Goal: Task Accomplishment & Management: Manage account settings

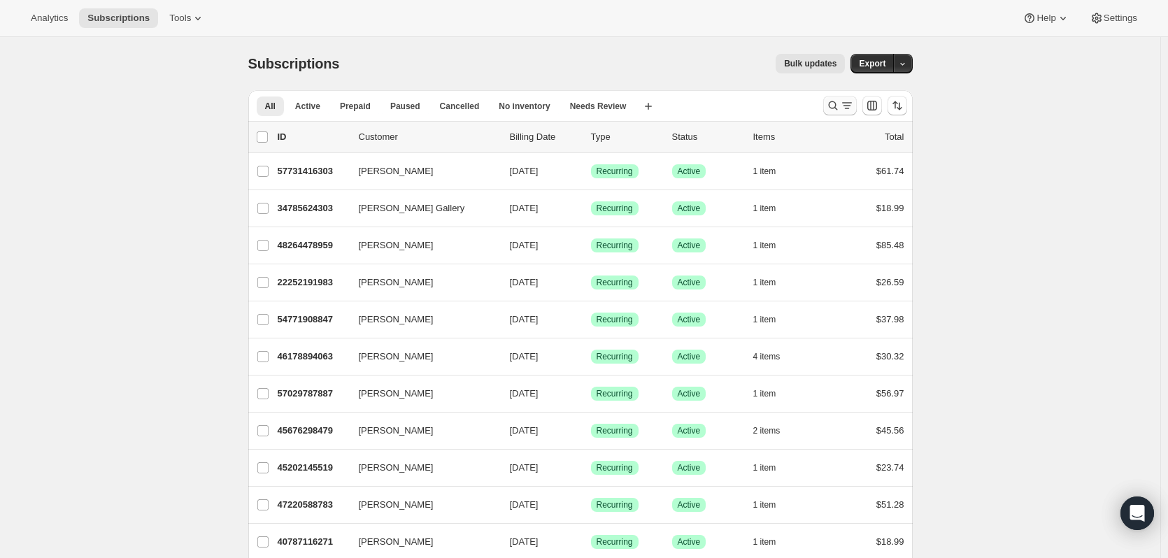
click at [839, 106] on icon "Search and filter results" at bounding box center [833, 106] width 14 height 14
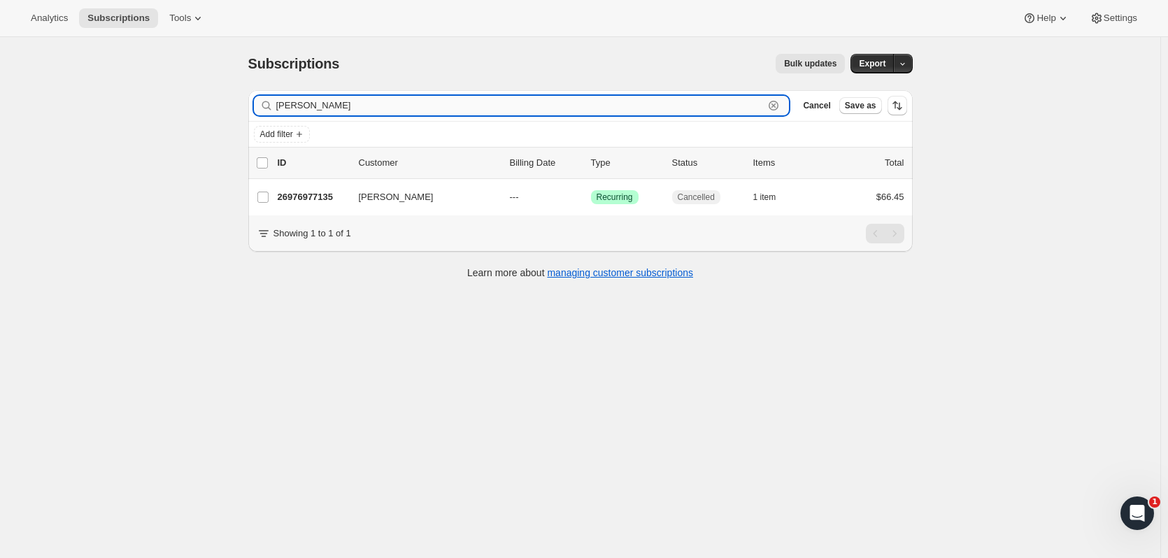
click at [287, 106] on input "[PERSON_NAME]" at bounding box center [520, 106] width 488 height 20
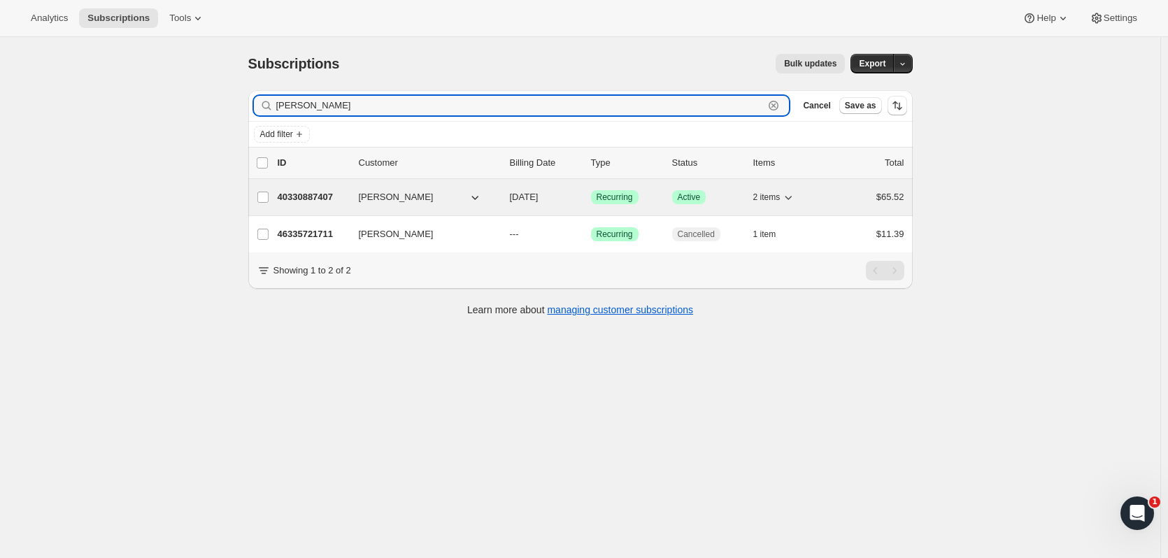
type input "[PERSON_NAME]"
click at [304, 192] on p "40330887407" at bounding box center [313, 197] width 70 height 14
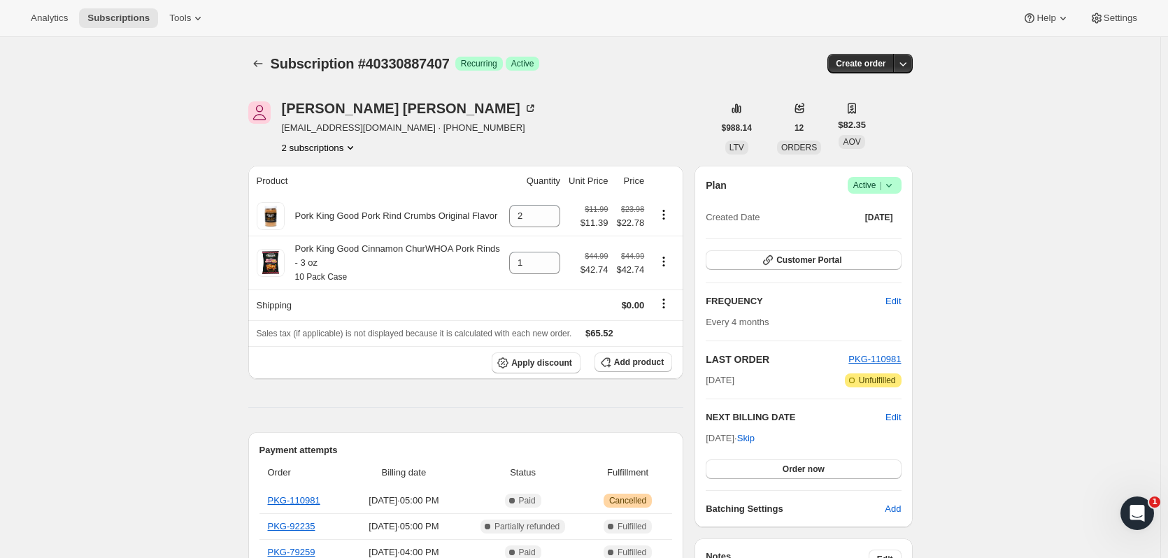
click at [890, 197] on div "Plan Success Active | Created Date [DATE]" at bounding box center [803, 202] width 195 height 50
click at [892, 191] on icon at bounding box center [889, 185] width 14 height 14
click at [883, 232] on span "Cancel subscription" at bounding box center [878, 237] width 79 height 10
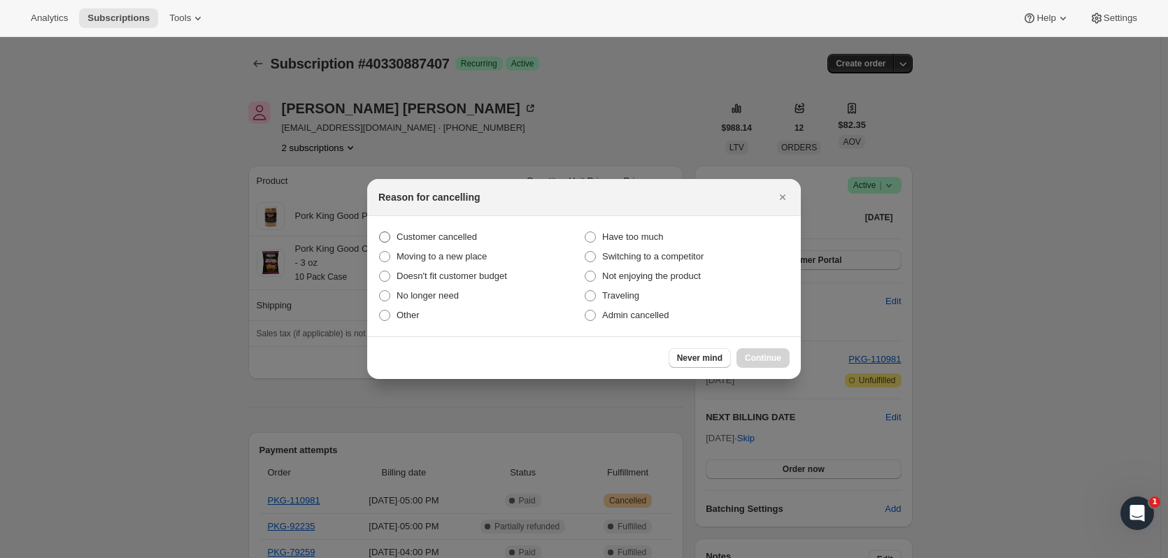
click at [463, 234] on span "Customer cancelled" at bounding box center [437, 237] width 80 height 10
click at [380, 232] on input "Customer cancelled" at bounding box center [379, 232] width 1 height 1
radio input "true"
click at [777, 366] on button "Continue" at bounding box center [763, 358] width 53 height 20
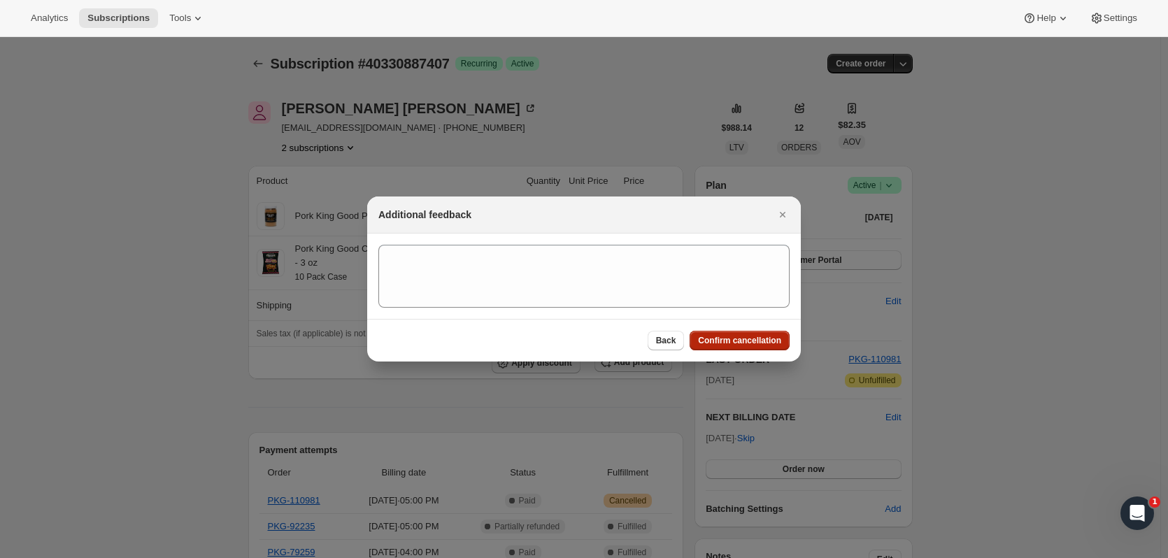
click at [752, 341] on span "Confirm cancellation" at bounding box center [739, 340] width 83 height 11
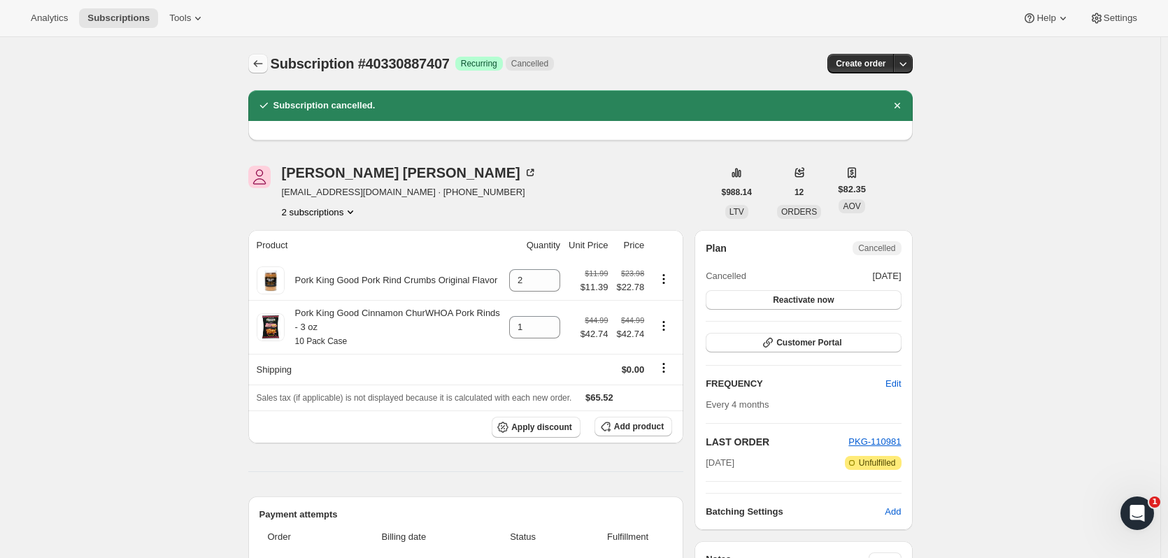
click at [262, 59] on icon "Subscriptions" at bounding box center [258, 64] width 14 height 14
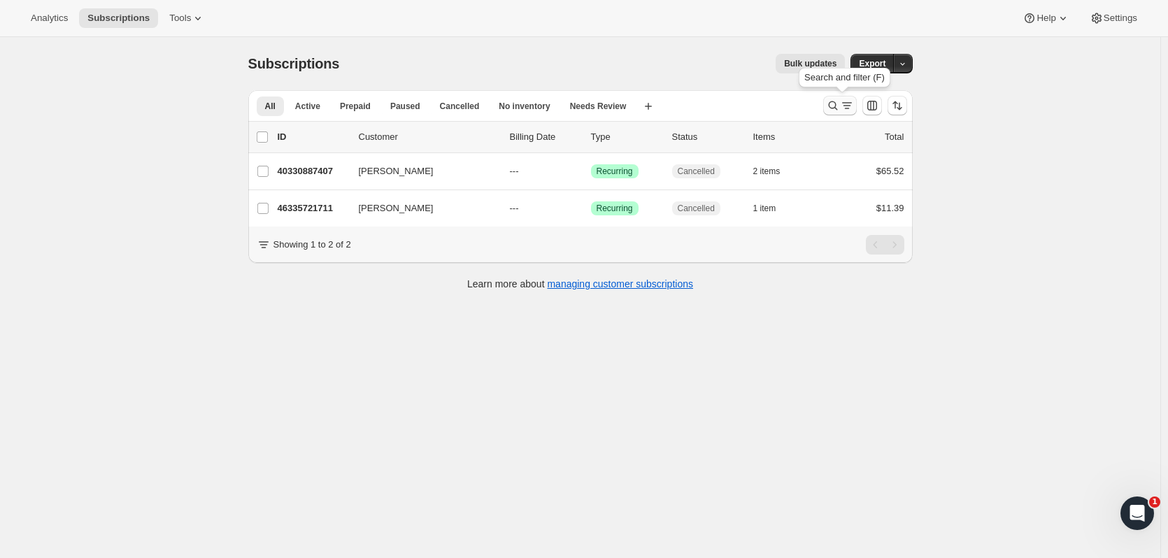
click at [838, 108] on icon "Search and filter results" at bounding box center [833, 106] width 14 height 14
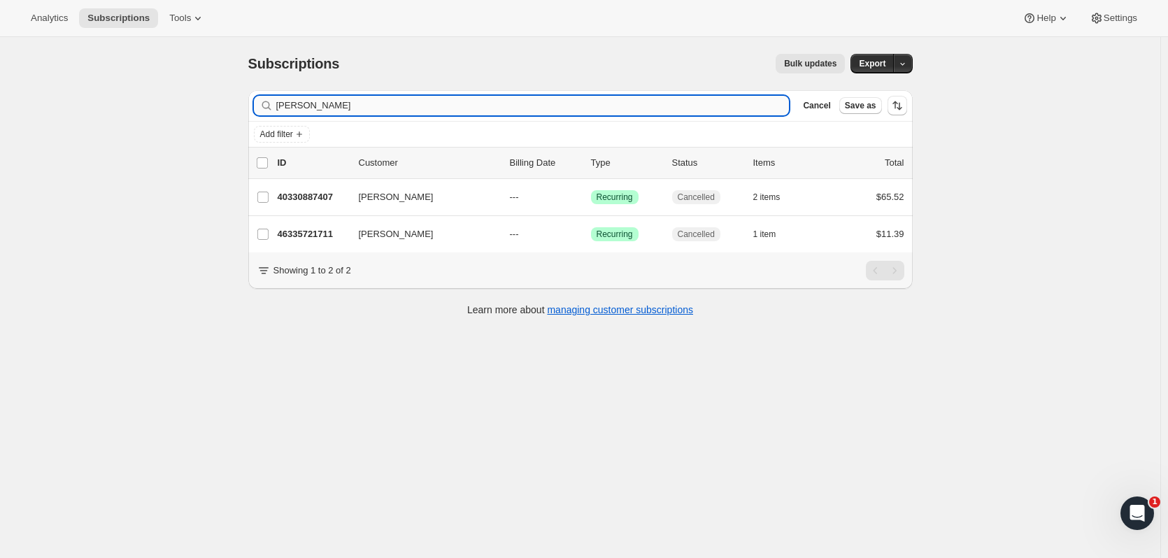
click at [436, 102] on input "[PERSON_NAME]" at bounding box center [532, 106] width 513 height 20
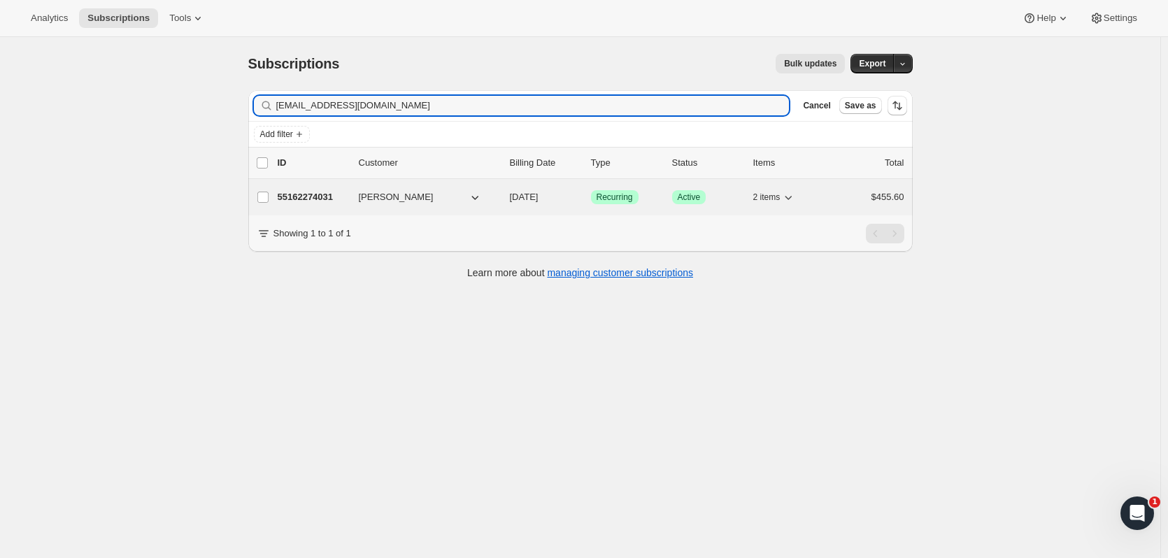
type input "[EMAIL_ADDRESS][DOMAIN_NAME]"
click at [364, 204] on span "[PERSON_NAME]" at bounding box center [396, 197] width 75 height 14
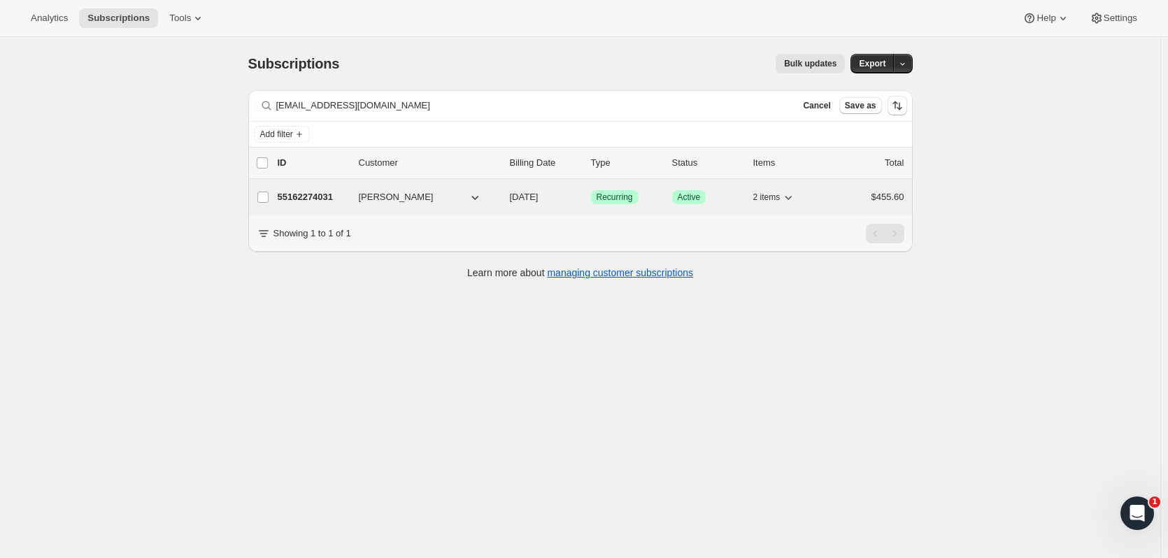
click at [314, 197] on p "55162274031" at bounding box center [313, 197] width 70 height 14
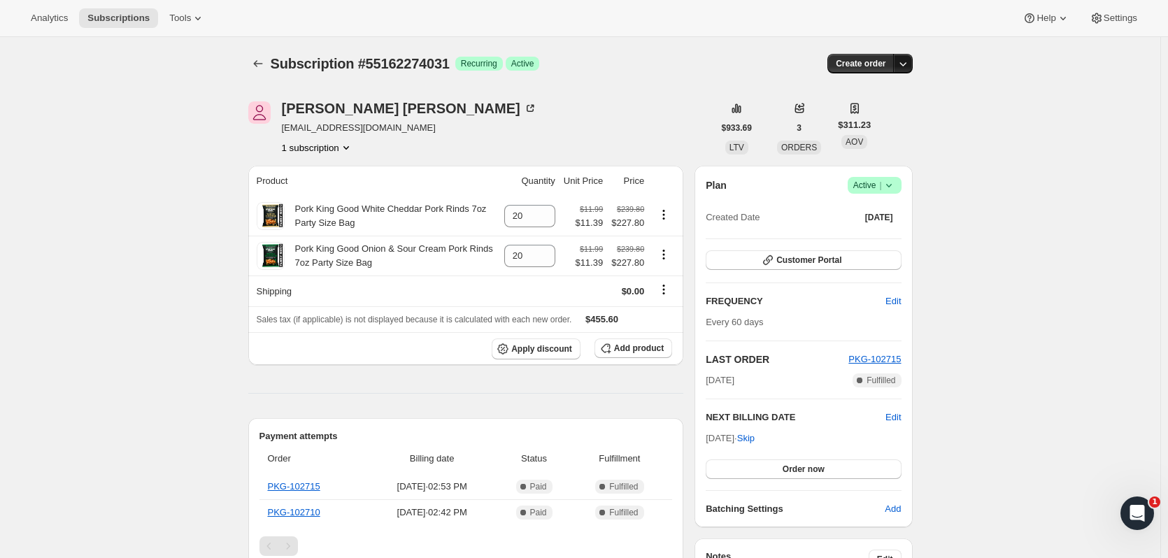
click at [910, 61] on icon "button" at bounding box center [903, 64] width 14 height 14
click at [997, 73] on div "Subscription #55162274031. This page is ready Subscription #55162274031 Success…" at bounding box center [580, 529] width 1161 height 984
click at [1125, 21] on span "Settings" at bounding box center [1121, 18] width 34 height 11
